Goal: Task Accomplishment & Management: Use online tool/utility

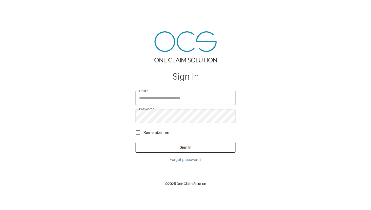
click at [164, 97] on input "Email   *" at bounding box center [185, 98] width 100 height 14
type input "**********"
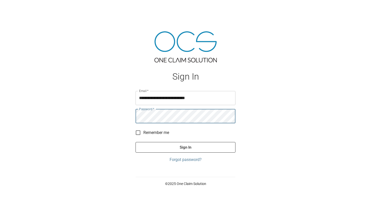
click at [135, 142] on button "Sign In" at bounding box center [185, 147] width 100 height 11
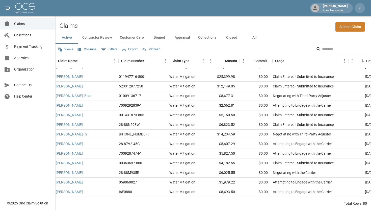
scroll to position [6, 0]
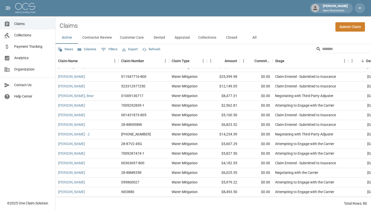
click at [130, 39] on button "Customer Care" at bounding box center [132, 38] width 32 height 12
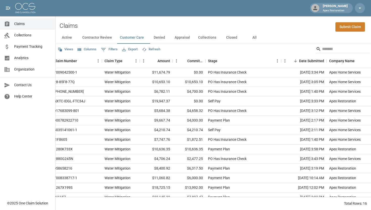
scroll to position [0, 67]
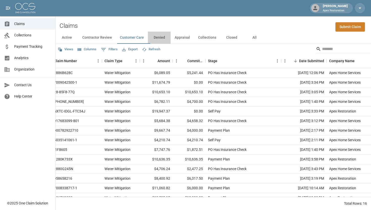
click at [167, 39] on button "Denied" at bounding box center [159, 38] width 23 height 12
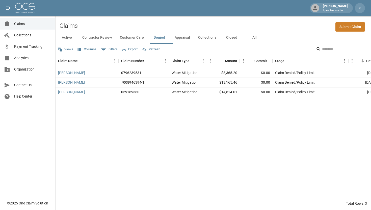
click at [142, 36] on button "Customer Care" at bounding box center [132, 38] width 32 height 12
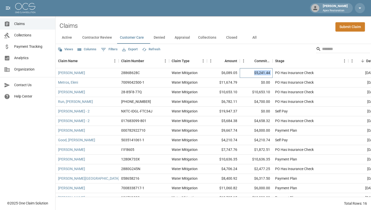
drag, startPoint x: 254, startPoint y: 73, endPoint x: 273, endPoint y: 73, distance: 18.7
click at [273, 73] on div "[PERSON_NAME] 2886B628C Water Mitigation $6,089.05 $5,241.44 PO Has Insurance C…" at bounding box center [292, 73] width 472 height 10
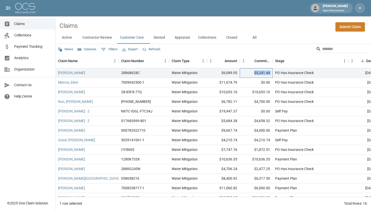
copy div "$5,241.44"
drag, startPoint x: 254, startPoint y: 92, endPoint x: 271, endPoint y: 92, distance: 17.7
click at [271, 92] on div "$10,653.10" at bounding box center [256, 92] width 33 height 10
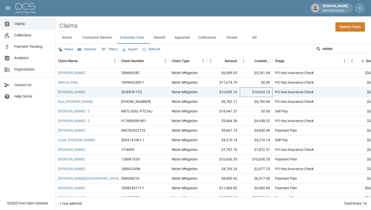
click at [251, 92] on div "$10,653.10" at bounding box center [256, 92] width 33 height 10
drag, startPoint x: 252, startPoint y: 92, endPoint x: 278, endPoint y: 92, distance: 26.2
click at [278, 92] on div "[PERSON_NAME] 28-85F8-77Q Water Mitigation $10,653.10 $10,653.10 PO Has Insuran…" at bounding box center [292, 92] width 472 height 10
copy div "$10,653.10 P"
click at [232, 30] on div "Claims Submit Claim" at bounding box center [213, 23] width 315 height 15
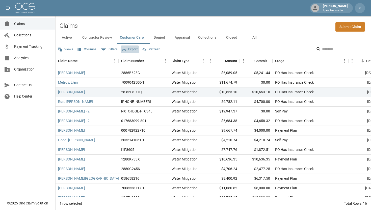
click at [135, 49] on button "Export" at bounding box center [130, 49] width 18 height 8
click at [137, 69] on li "Download as Excel" at bounding box center [144, 68] width 42 height 9
click at [187, 22] on div "Claims Submit Claim" at bounding box center [213, 23] width 315 height 15
click at [100, 27] on div "Claims Submit Claim" at bounding box center [213, 23] width 315 height 15
click at [68, 38] on button "Active" at bounding box center [67, 38] width 23 height 12
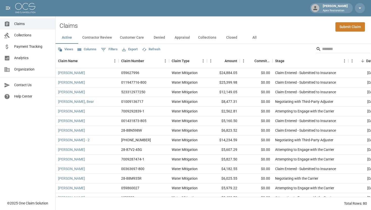
click at [134, 38] on button "Customer Care" at bounding box center [132, 38] width 32 height 12
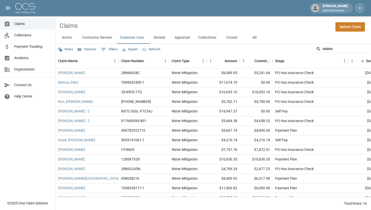
click at [128, 49] on button "Export" at bounding box center [130, 49] width 18 height 8
click at [135, 67] on li "Download as Excel" at bounding box center [144, 68] width 42 height 9
click at [160, 42] on button "Denied" at bounding box center [159, 38] width 23 height 12
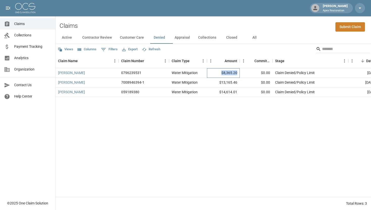
drag, startPoint x: 237, startPoint y: 72, endPoint x: 220, endPoint y: 72, distance: 16.4
click at [220, 72] on div "$8,365.20" at bounding box center [223, 73] width 33 height 10
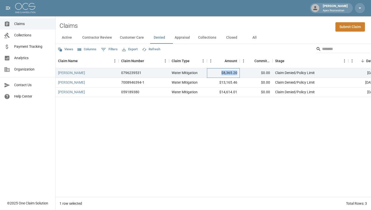
copy div "$8,365.20"
click at [126, 132] on div "[PERSON_NAME] 0796239531 Water Mitigation $8,365.20 $0.00 Claim Denied/Policy L…" at bounding box center [292, 132] width 472 height 128
drag, startPoint x: 220, startPoint y: 92, endPoint x: 237, endPoint y: 92, distance: 16.7
click at [237, 92] on div "$14,614.01" at bounding box center [223, 92] width 33 height 10
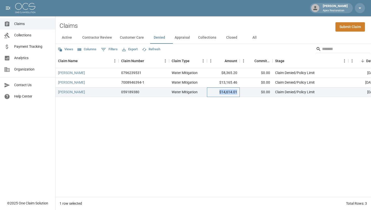
copy div "$14,614.01"
